Goal: Find specific page/section: Find specific page/section

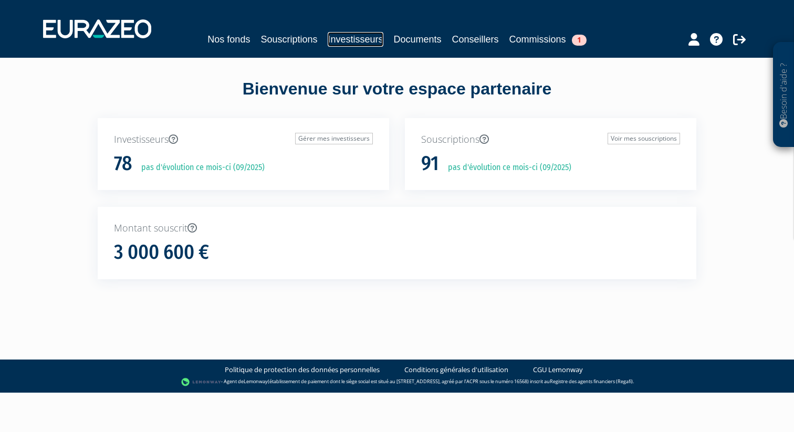
click at [371, 39] on link "Investisseurs" at bounding box center [355, 39] width 55 height 15
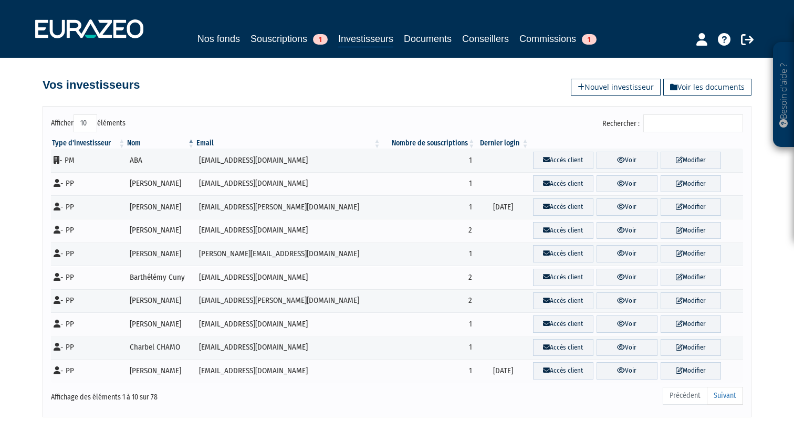
click at [682, 119] on input "Rechercher :" at bounding box center [693, 123] width 100 height 18
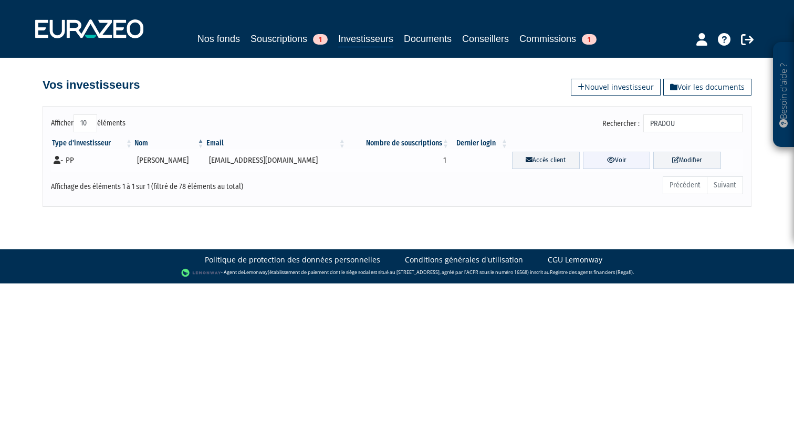
type input "PRADOU"
click at [628, 160] on link "Voir" at bounding box center [617, 160] width 68 height 17
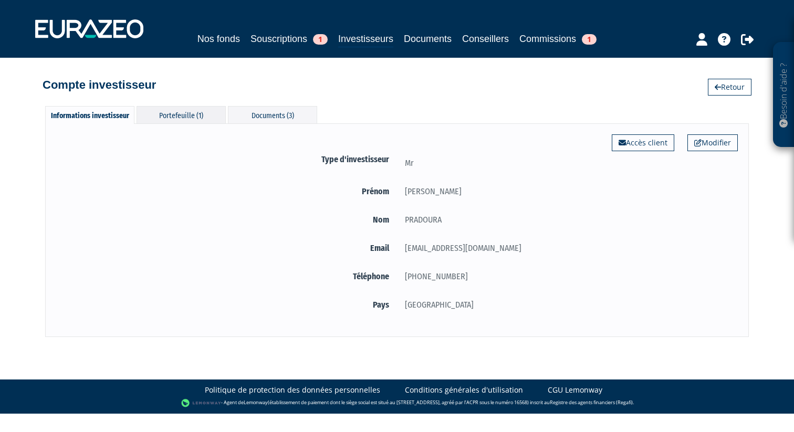
click at [172, 114] on div "Portefeuille (1)" at bounding box center [181, 114] width 89 height 17
